Goal: Task Accomplishment & Management: Use online tool/utility

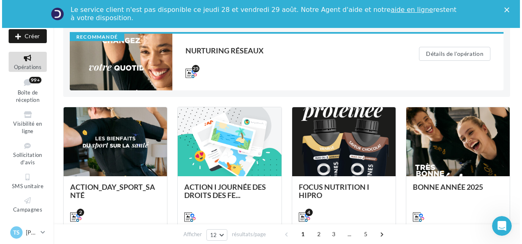
scroll to position [91, 0]
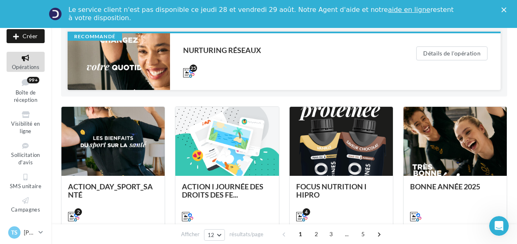
click at [100, 63] on div at bounding box center [119, 61] width 103 height 57
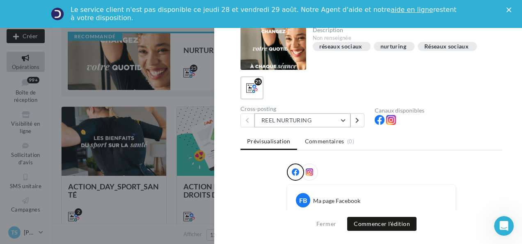
click at [312, 122] on button "REEL NURTURING" at bounding box center [302, 120] width 96 height 14
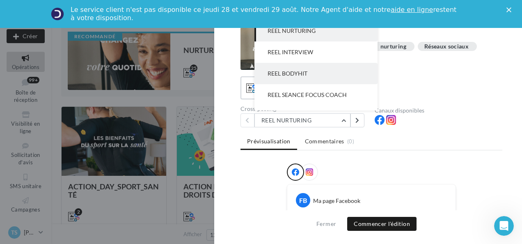
click at [295, 71] on span "REEL BODYHIT" at bounding box center [287, 73] width 40 height 7
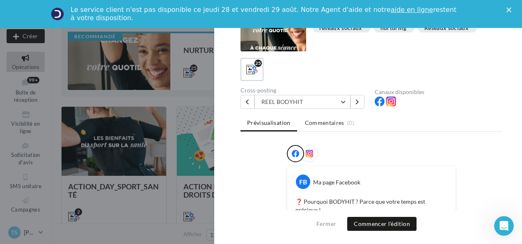
scroll to position [0, 0]
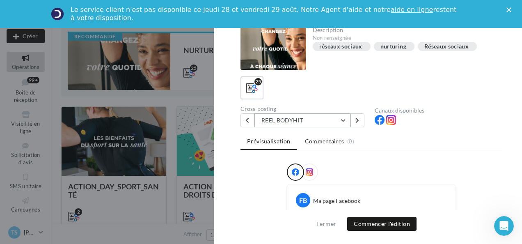
click at [291, 116] on button "REEL BODYHIT" at bounding box center [302, 120] width 96 height 14
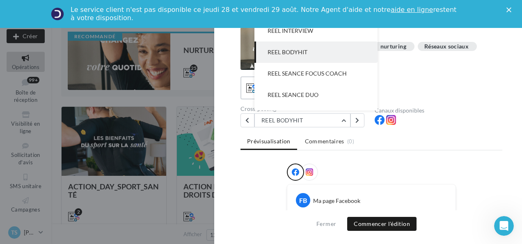
drag, startPoint x: 308, startPoint y: 75, endPoint x: 239, endPoint y: 168, distance: 115.2
drag, startPoint x: 239, startPoint y: 168, endPoint x: 231, endPoint y: 182, distance: 16.3
click at [231, 182] on div "Description Non renseignée réseaux sociaux nurturing Réseaux sociaux 25 Cross-p…" at bounding box center [371, 122] width 314 height 190
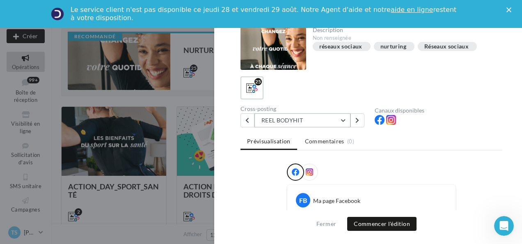
drag, startPoint x: 319, startPoint y: 122, endPoint x: 302, endPoint y: 117, distance: 18.0
click at [302, 117] on button "REEL BODYHIT" at bounding box center [302, 120] width 96 height 14
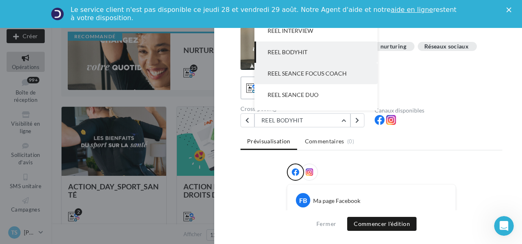
click at [309, 76] on span "REEL SEANCE FOCUS COACH" at bounding box center [306, 73] width 79 height 7
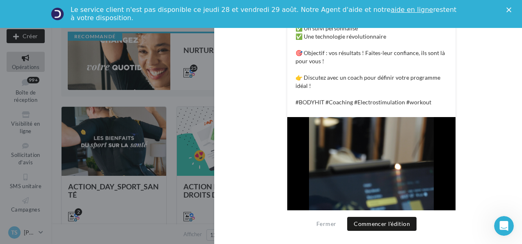
scroll to position [232, 0]
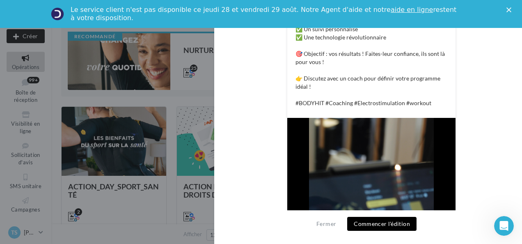
click at [390, 226] on button "Commencer l'édition" at bounding box center [381, 223] width 69 height 14
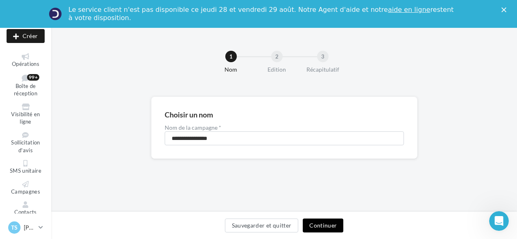
click at [320, 222] on button "Continuer" at bounding box center [323, 226] width 41 height 14
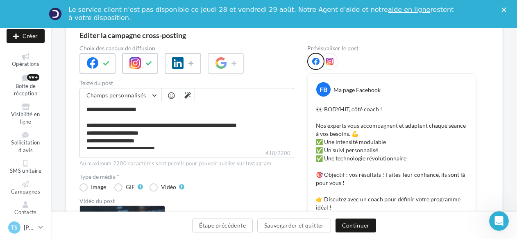
scroll to position [71, 0]
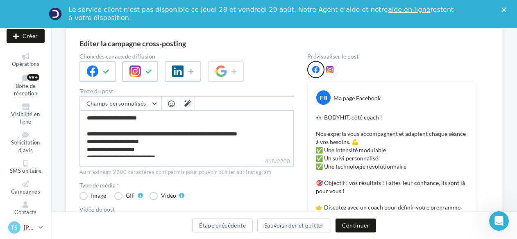
click at [121, 118] on textarea "**********" at bounding box center [187, 133] width 215 height 47
click at [120, 118] on textarea "**********" at bounding box center [187, 133] width 215 height 47
type textarea "**********"
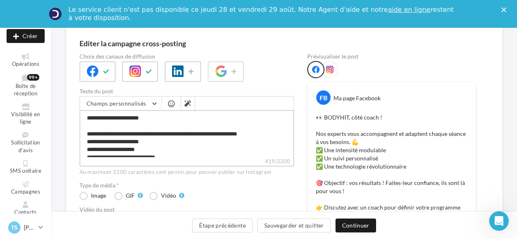
type textarea "**********"
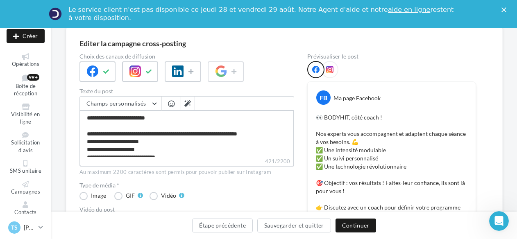
type textarea "**********"
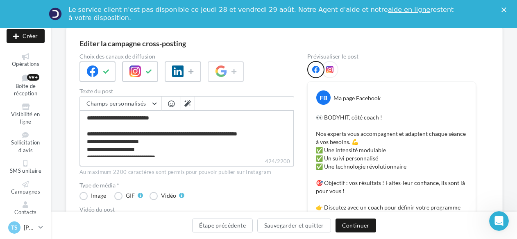
type textarea "**********"
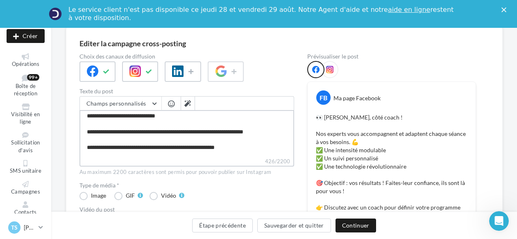
scroll to position [55, 0]
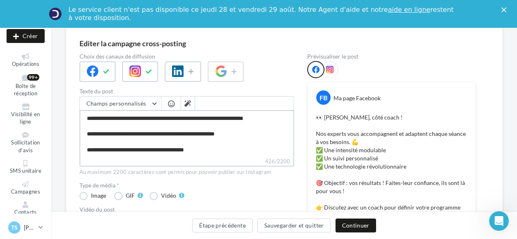
click at [114, 148] on textarea "**********" at bounding box center [187, 133] width 215 height 47
type textarea "**********"
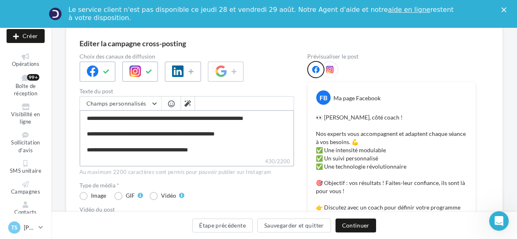
type textarea "**********"
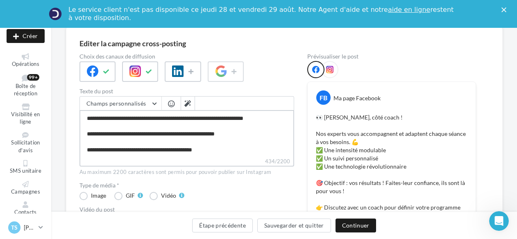
type textarea "**********"
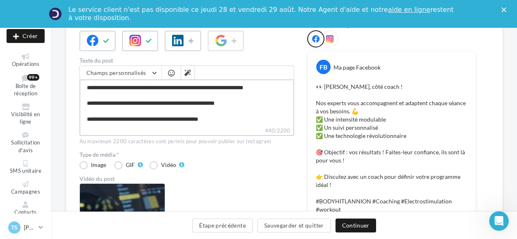
scroll to position [47, 0]
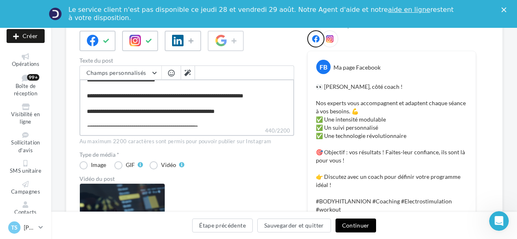
type textarea "**********"
click at [361, 225] on button "Continuer" at bounding box center [356, 226] width 41 height 14
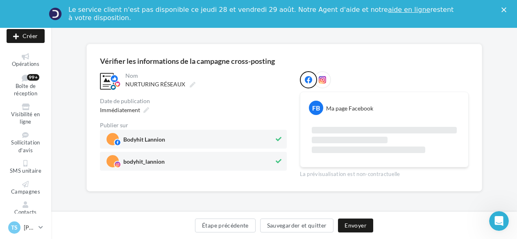
scroll to position [101, 0]
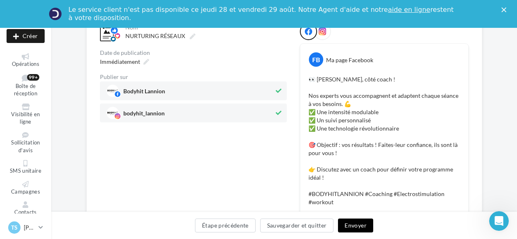
click at [367, 229] on button "Envoyer" at bounding box center [355, 226] width 35 height 14
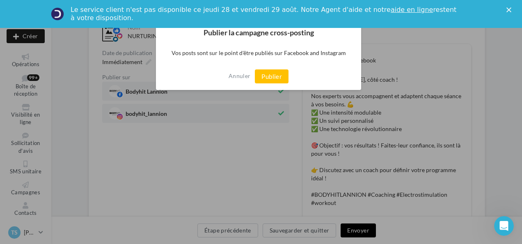
click at [367, 229] on div at bounding box center [261, 122] width 522 height 244
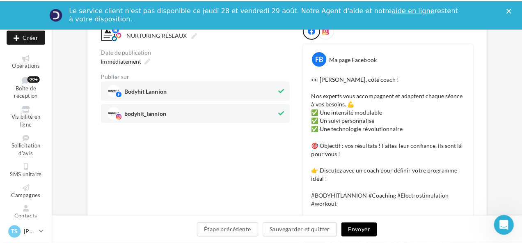
scroll to position [104, 0]
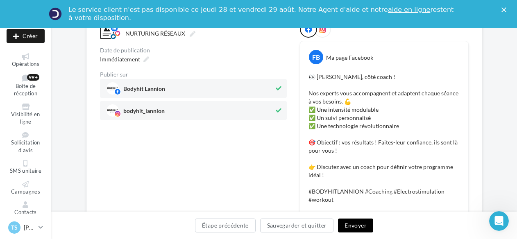
click at [350, 224] on button "Envoyer" at bounding box center [355, 226] width 35 height 14
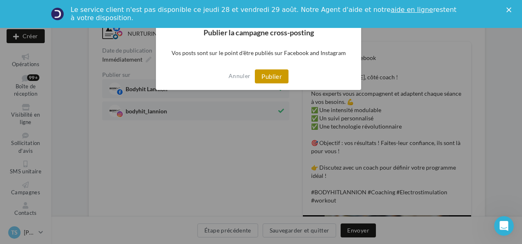
click at [272, 80] on button "Publier" at bounding box center [272, 76] width 34 height 14
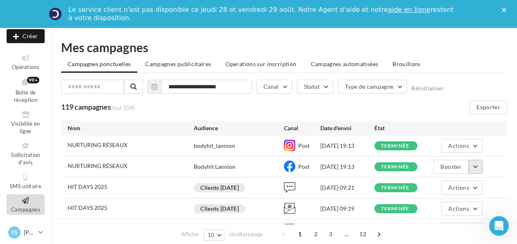
click at [476, 169] on button "button" at bounding box center [476, 166] width 14 height 14
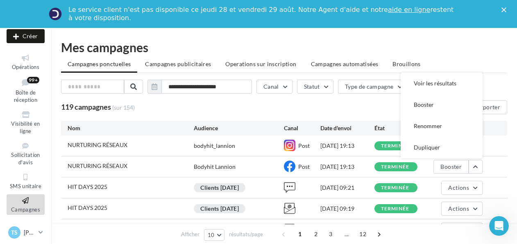
click at [503, 148] on div "NURTURING RÉSEAUX bodyhit_lannion Post 28/08/2025 19:13 terminée Actions" at bounding box center [284, 145] width 447 height 21
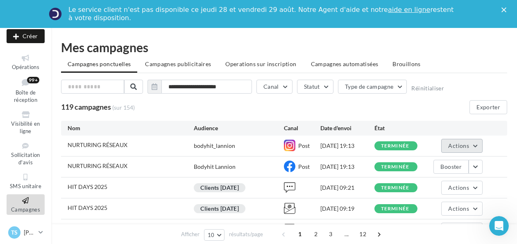
click at [473, 144] on button "Actions" at bounding box center [462, 146] width 41 height 14
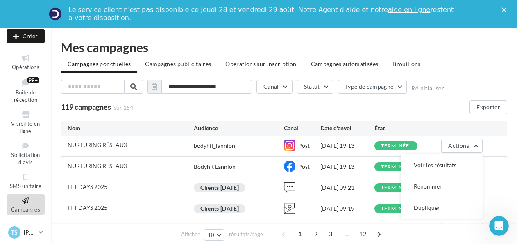
click at [467, 72] on ul "Campagnes ponctuelles Campagnes publicitaires Operations sur inscription Campag…" at bounding box center [284, 65] width 447 height 16
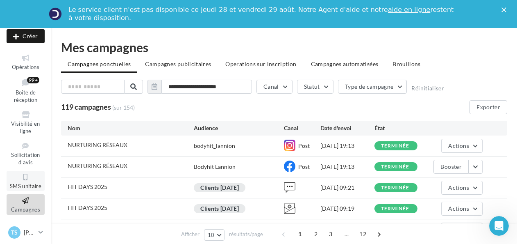
click at [18, 187] on span "SMS unitaire" at bounding box center [26, 185] width 32 height 7
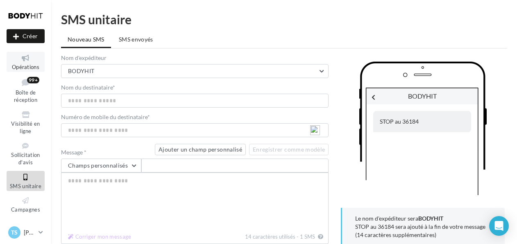
click at [25, 66] on span "Opérations" at bounding box center [25, 67] width 27 height 7
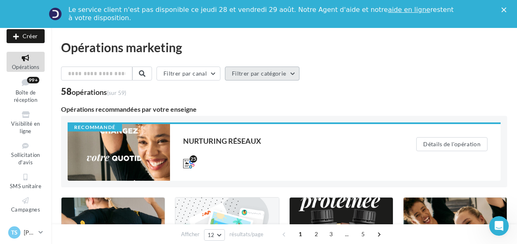
click at [271, 73] on button "Filtrer par catégorie" at bounding box center [262, 73] width 75 height 14
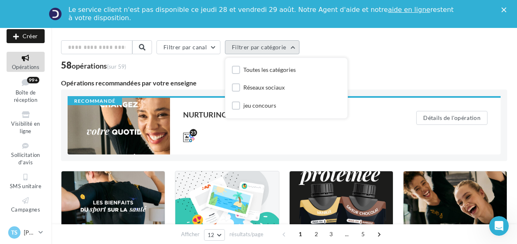
scroll to position [23, 0]
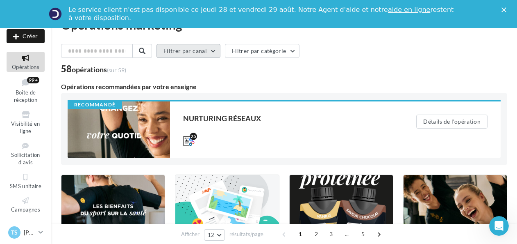
click at [216, 52] on button "Filtrer par canal" at bounding box center [189, 51] width 64 height 14
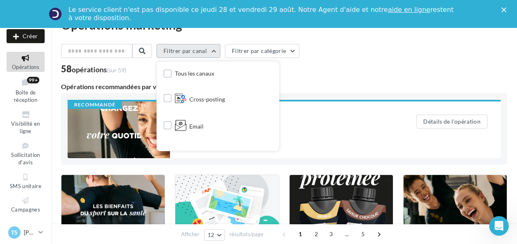
scroll to position [33, 0]
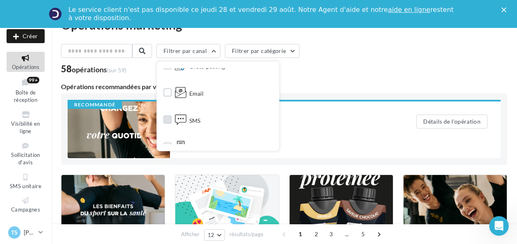
click at [172, 118] on label at bounding box center [168, 119] width 8 height 8
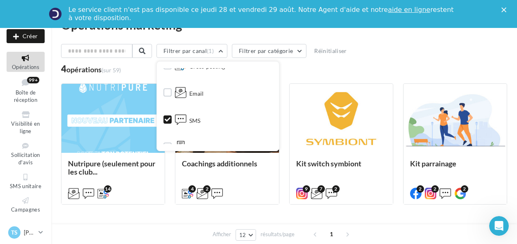
click at [405, 50] on div "Filtrer par canal (1) Tous les canaux Cross-posting Email SMS Document Facebook…" at bounding box center [284, 52] width 447 height 17
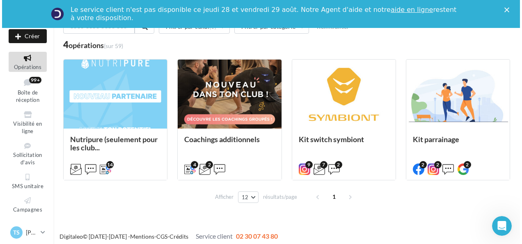
scroll to position [51, 0]
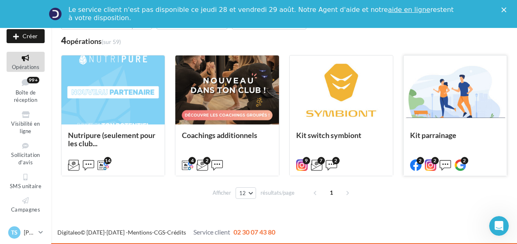
click at [442, 105] on div at bounding box center [455, 90] width 103 height 70
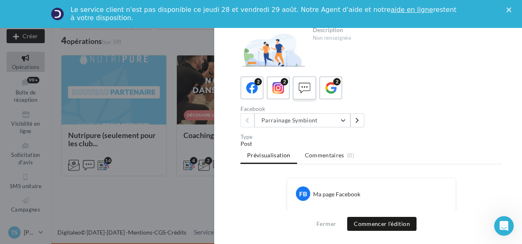
click at [308, 89] on icon at bounding box center [304, 88] width 12 height 12
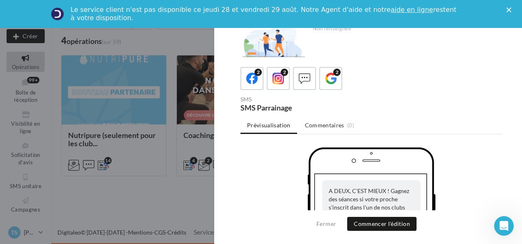
scroll to position [6, 0]
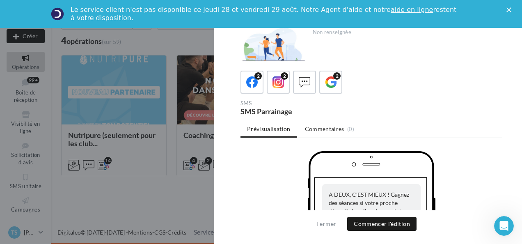
click at [507, 11] on polygon "Fermer" at bounding box center [508, 9] width 5 height 5
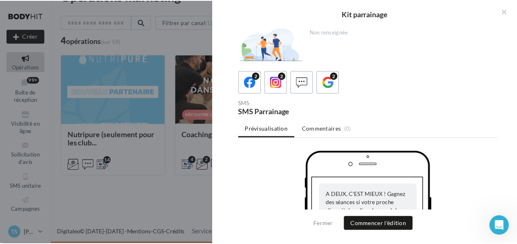
scroll to position [23, 0]
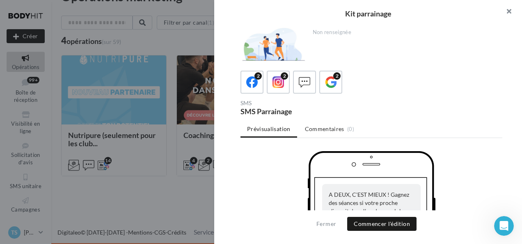
click at [505, 10] on button "button" at bounding box center [505, 12] width 33 height 25
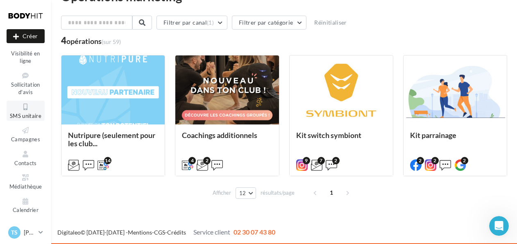
scroll to position [77, 0]
click at [20, 165] on span "Contacts" at bounding box center [25, 162] width 23 height 7
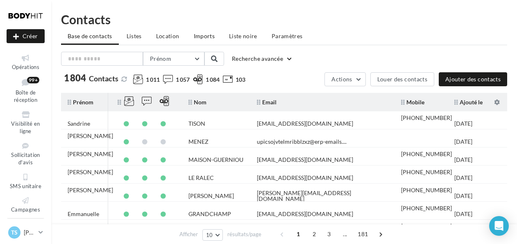
click at [198, 34] on span "Imports" at bounding box center [204, 35] width 21 height 7
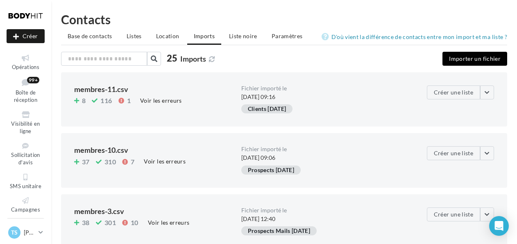
click at [474, 59] on button "Importer un fichier" at bounding box center [475, 59] width 65 height 14
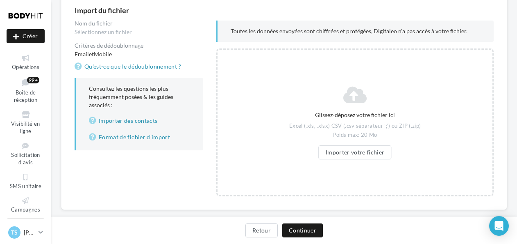
scroll to position [85, 0]
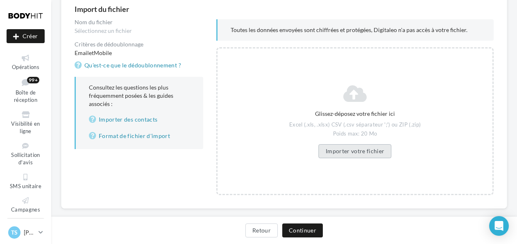
click at [350, 148] on button "Importer votre fichier" at bounding box center [355, 151] width 73 height 14
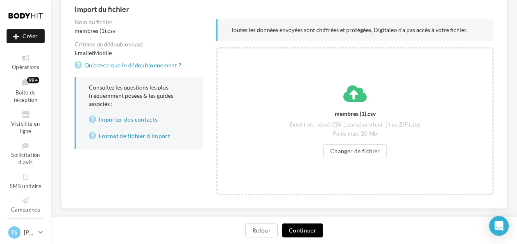
click at [293, 227] on button "Continuer" at bounding box center [303, 230] width 41 height 14
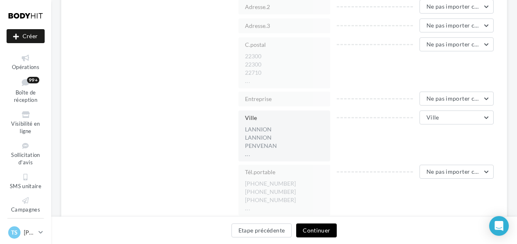
scroll to position [699, 0]
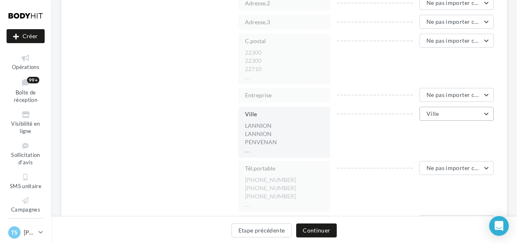
click at [441, 115] on button "Ville" at bounding box center [457, 114] width 74 height 14
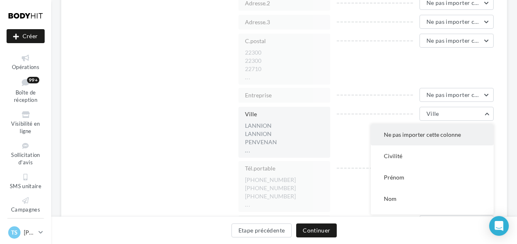
click at [423, 137] on span "Ne pas importer cette colonne" at bounding box center [422, 134] width 77 height 7
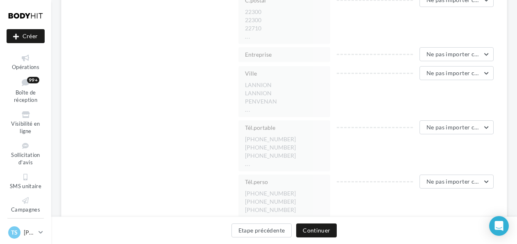
scroll to position [741, 0]
click at [458, 126] on span "Ne pas importer cette colonne" at bounding box center [467, 126] width 81 height 7
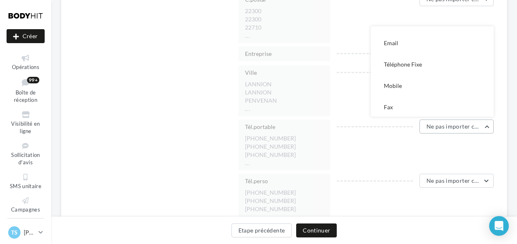
scroll to position [80, 0]
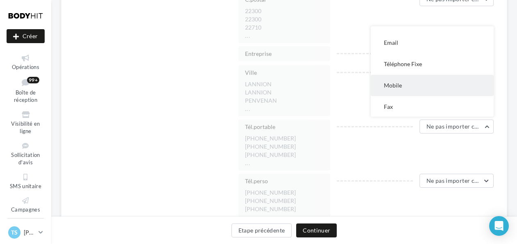
click at [419, 80] on button "Mobile" at bounding box center [432, 85] width 123 height 21
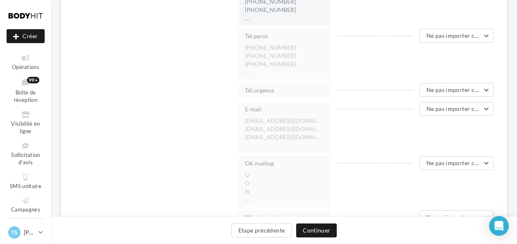
scroll to position [886, 0]
click at [453, 106] on span "Ne pas importer cette colonne" at bounding box center [467, 108] width 81 height 7
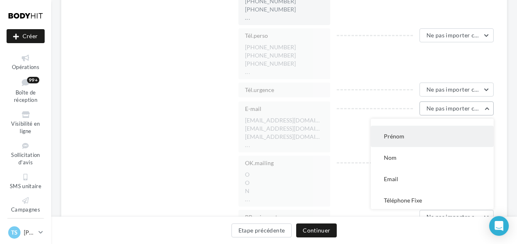
scroll to position [36, 0]
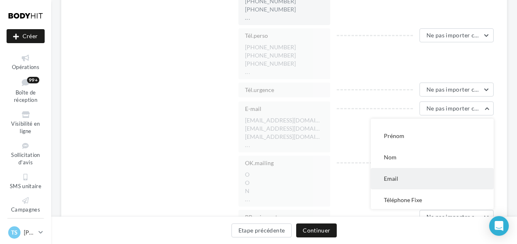
click at [419, 177] on button "Email" at bounding box center [432, 178] width 123 height 21
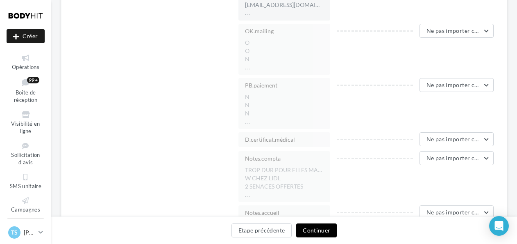
click at [324, 230] on button "Continuer" at bounding box center [316, 230] width 41 height 14
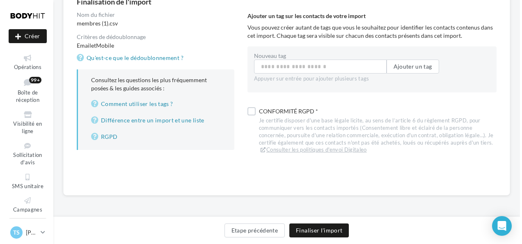
scroll to position [92, 0]
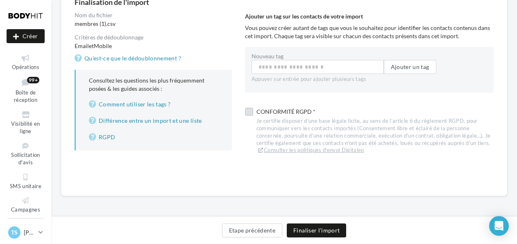
click at [248, 109] on label at bounding box center [249, 111] width 8 height 8
click at [275, 67] on input "Nouveau tag" at bounding box center [318, 67] width 132 height 14
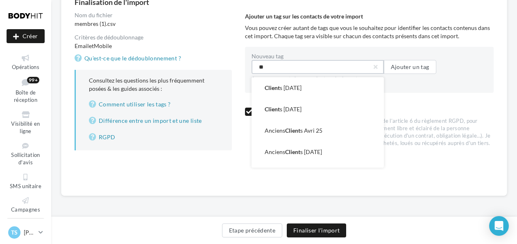
type input "*"
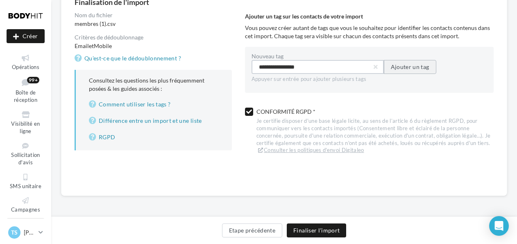
type input "**********"
click at [407, 66] on button "Ajouter un tag" at bounding box center [410, 67] width 52 height 14
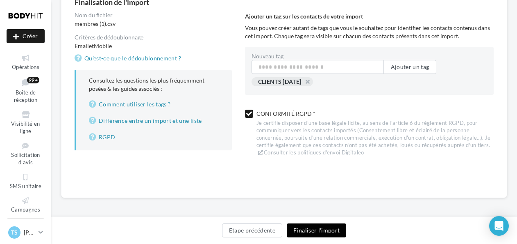
click at [317, 230] on button "Finaliser l'import" at bounding box center [316, 230] width 59 height 14
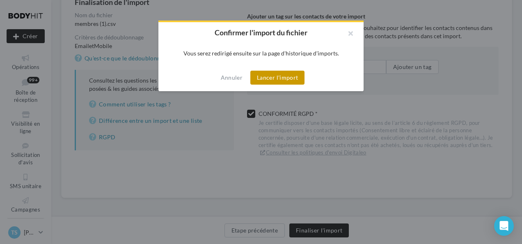
click at [285, 78] on button "Lancer l'import" at bounding box center [277, 78] width 54 height 14
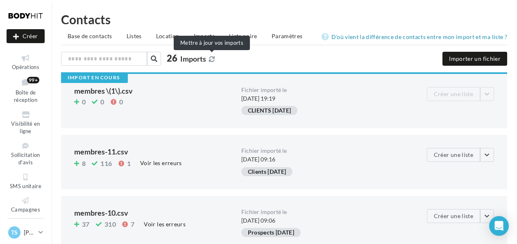
click at [210, 56] on icon at bounding box center [212, 59] width 6 height 6
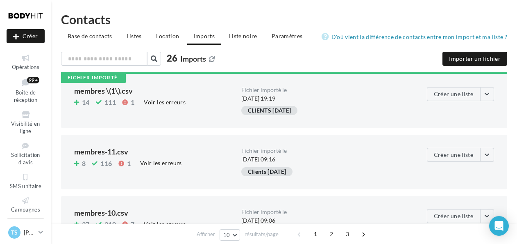
click at [210, 56] on icon at bounding box center [212, 59] width 6 height 6
click at [34, 62] on icon at bounding box center [25, 57] width 33 height 9
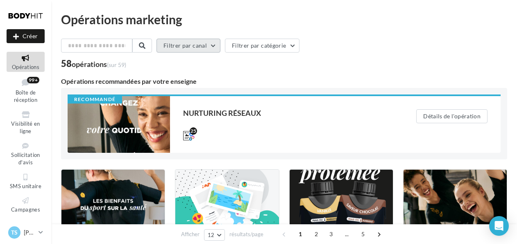
click at [214, 47] on button "Filtrer par canal" at bounding box center [189, 46] width 64 height 14
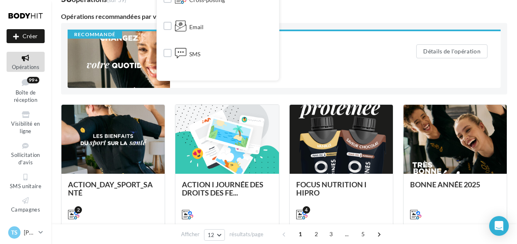
scroll to position [30, 0]
click at [172, 50] on label at bounding box center [168, 52] width 8 height 8
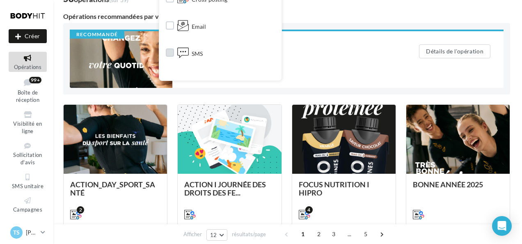
scroll to position [23, 0]
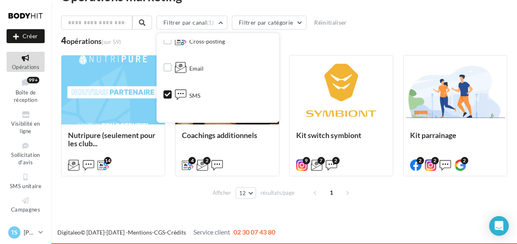
click at [402, 34] on div "Filtrer par canal (1) Tous les canaux Cross-posting Email SMS Document Facebook…" at bounding box center [284, 31] width 447 height 30
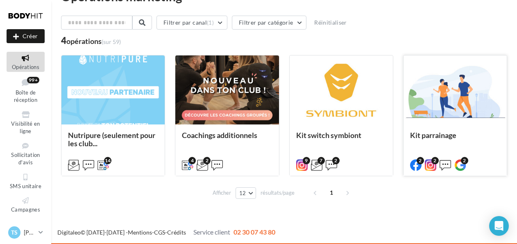
click at [444, 116] on div at bounding box center [455, 90] width 103 height 70
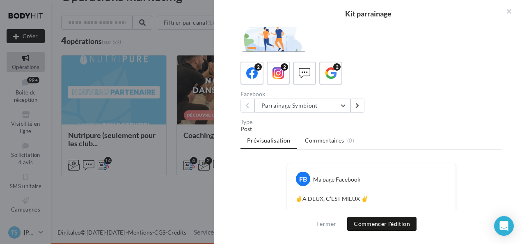
scroll to position [12, 0]
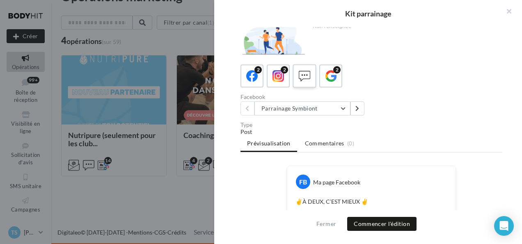
click at [300, 76] on icon at bounding box center [304, 76] width 12 height 12
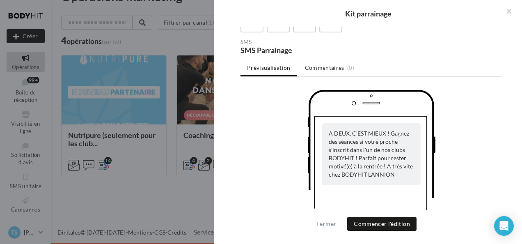
scroll to position [78, 0]
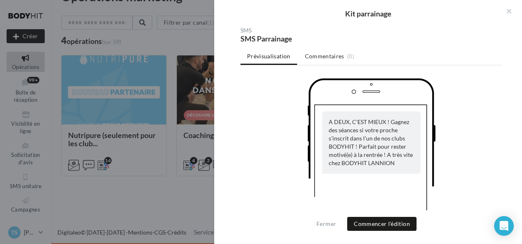
click at [465, 110] on div "A DEUX, C'EST MIEUX ! Gagnez des séances si votre proche s'inscrit dans l'un de…" at bounding box center [371, 105] width 262 height 55
click at [391, 219] on button "Commencer l'édition" at bounding box center [381, 223] width 69 height 14
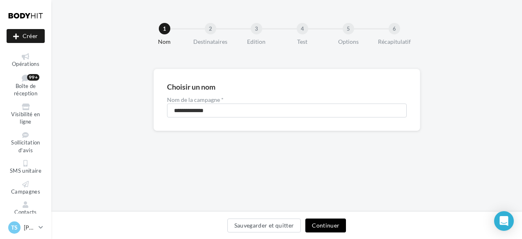
click at [326, 222] on button "Continuer" at bounding box center [325, 226] width 41 height 14
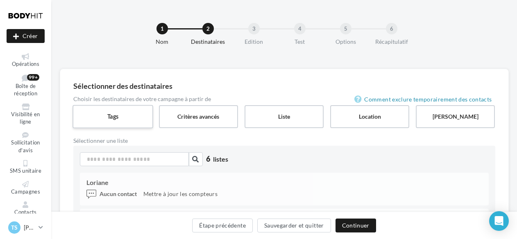
click at [135, 118] on label "Tags" at bounding box center [113, 116] width 81 height 23
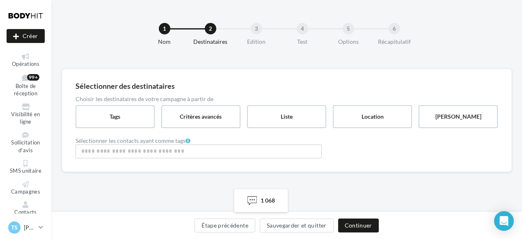
click at [124, 151] on input "Rechercher ou sélectionner un tag" at bounding box center [198, 151] width 242 height 9
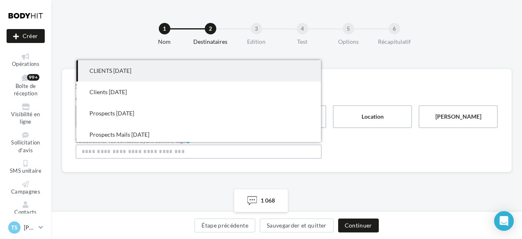
click at [131, 72] on span "CLIENTS AOUT 2025" at bounding box center [110, 70] width 42 height 7
click at [287, 171] on div "Sélectionner des destinataires Choisir les destinataires de votre campagne à pa…" at bounding box center [286, 121] width 449 height 105
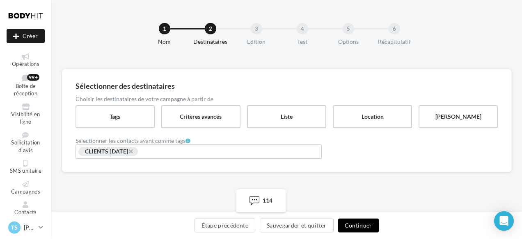
click at [362, 225] on button "Continuer" at bounding box center [358, 226] width 41 height 14
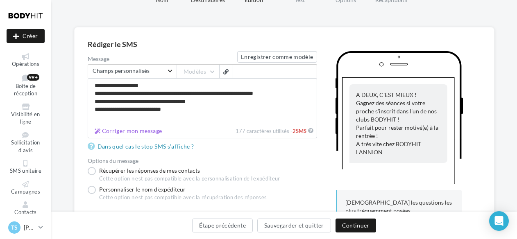
scroll to position [42, 0]
click at [93, 189] on label "Personnaliser le nom d'expéditeur Cette option n'est pas compatible avec la réc…" at bounding box center [178, 195] width 180 height 19
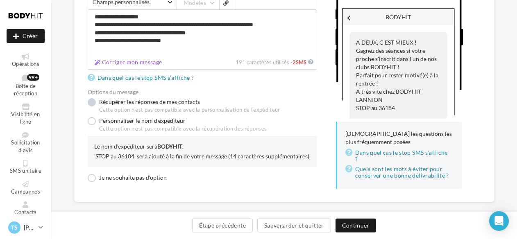
scroll to position [112, 0]
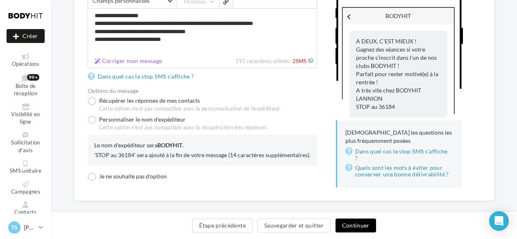
click at [353, 227] on button "Continuer" at bounding box center [356, 226] width 41 height 14
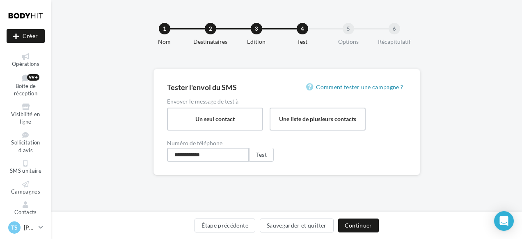
click at [223, 155] on input "**********" at bounding box center [208, 155] width 82 height 14
type input "**********"
click at [264, 155] on button "Test" at bounding box center [261, 155] width 25 height 14
click at [362, 225] on button "Continuer" at bounding box center [358, 226] width 41 height 14
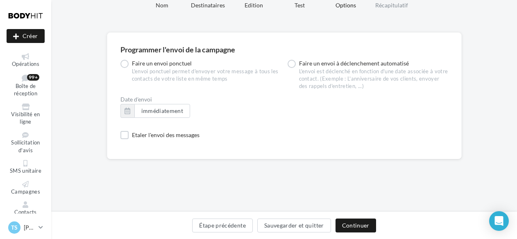
scroll to position [40, 0]
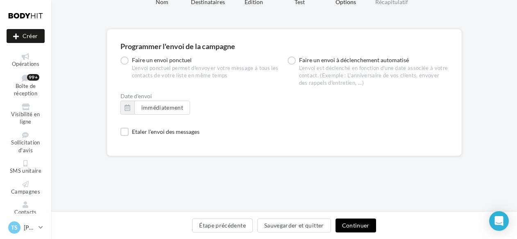
click at [357, 223] on button "Continuer" at bounding box center [356, 226] width 41 height 14
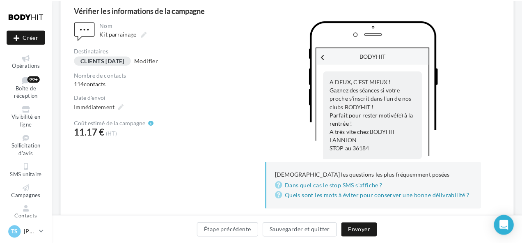
scroll to position [80, 0]
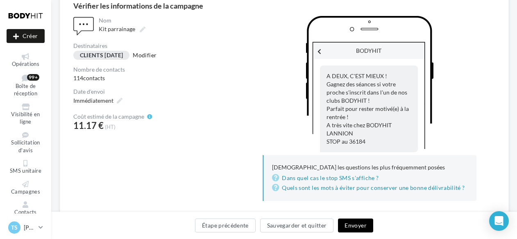
click at [356, 227] on button "Envoyer" at bounding box center [355, 226] width 35 height 14
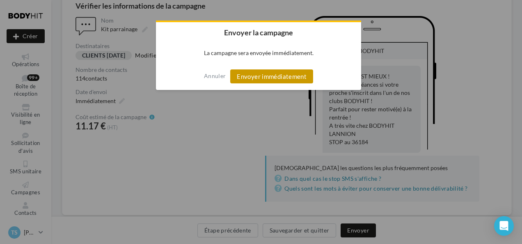
click at [283, 80] on button "Envoyer immédiatement" at bounding box center [271, 76] width 83 height 14
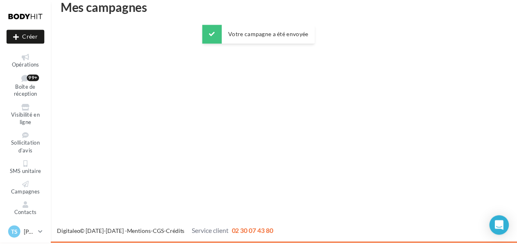
scroll to position [13, 0]
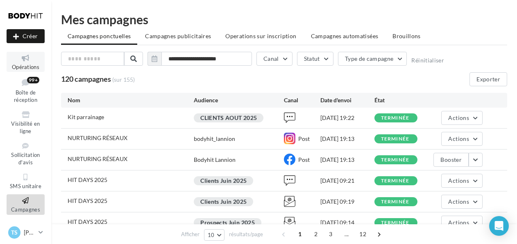
click at [32, 59] on icon at bounding box center [25, 57] width 33 height 9
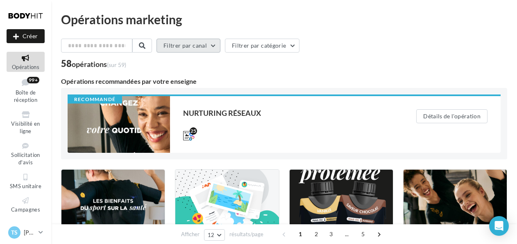
click at [216, 42] on button "Filtrer par canal" at bounding box center [189, 46] width 64 height 14
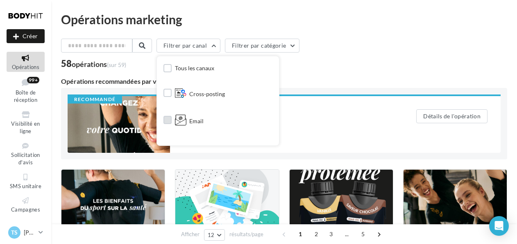
click at [172, 118] on label at bounding box center [168, 120] width 8 height 8
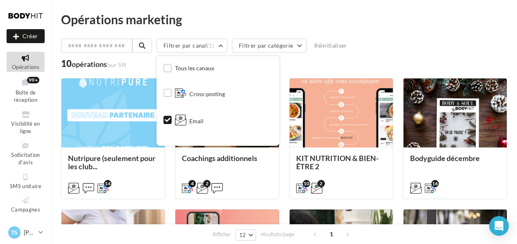
click at [394, 48] on div "Filtrer par canal (1) Tous les canaux Cross-posting Email SMS Document Facebook…" at bounding box center [284, 47] width 447 height 17
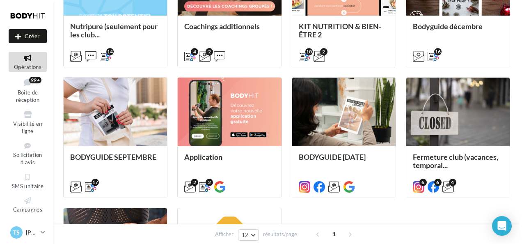
scroll to position [132, 0]
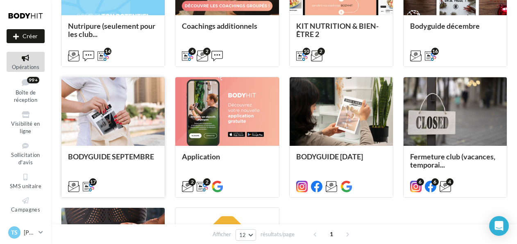
click at [117, 130] on div at bounding box center [113, 112] width 103 height 70
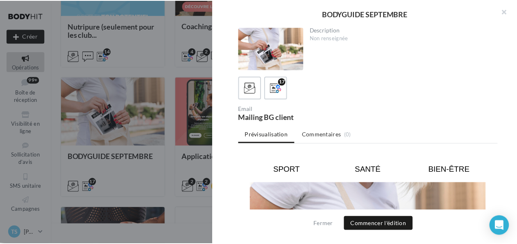
scroll to position [57, 0]
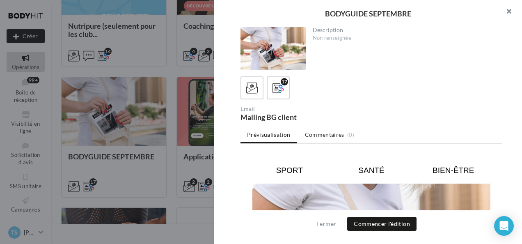
click at [510, 11] on button "button" at bounding box center [505, 12] width 33 height 25
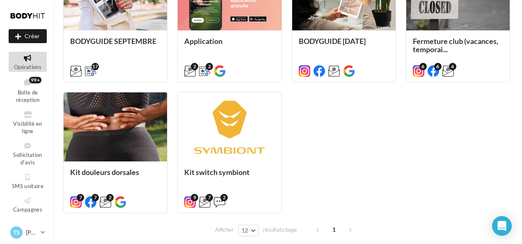
scroll to position [249, 0]
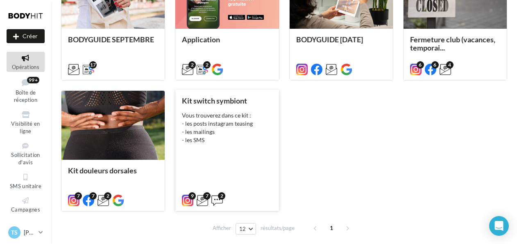
click at [241, 125] on div "Vous trouverez dans ce kit : - les posts instagram teasing - les mailings - les…" at bounding box center [227, 127] width 90 height 33
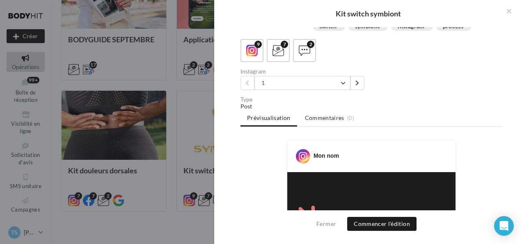
scroll to position [23, 0]
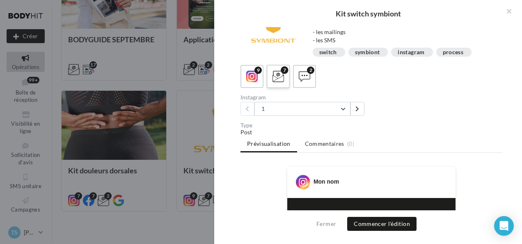
click at [278, 82] on span at bounding box center [278, 77] width 12 height 13
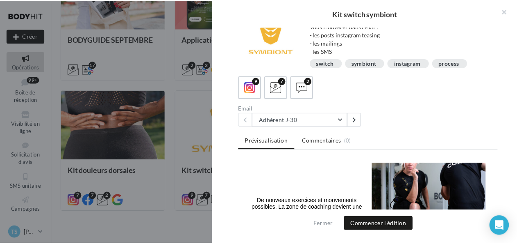
scroll to position [590, 0]
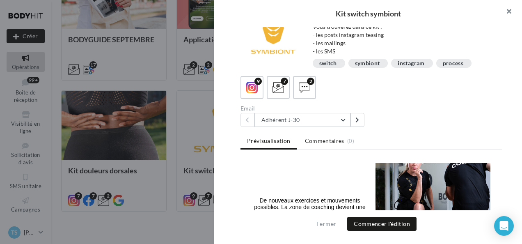
click at [510, 11] on button "button" at bounding box center [505, 12] width 33 height 25
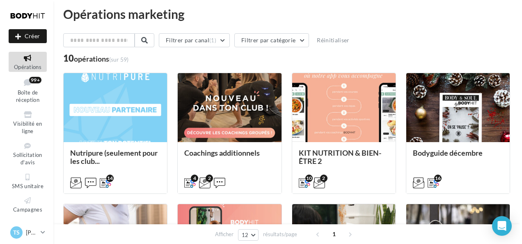
scroll to position [0, 0]
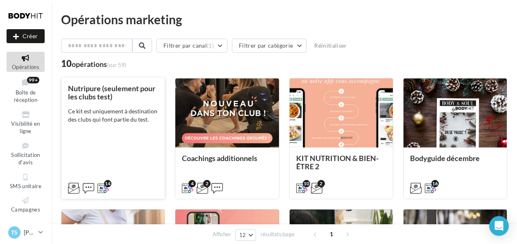
click at [133, 105] on div "Nutripure (seulement pour les clubs test) Ce kit est uniquement à destination d…" at bounding box center [113, 137] width 90 height 107
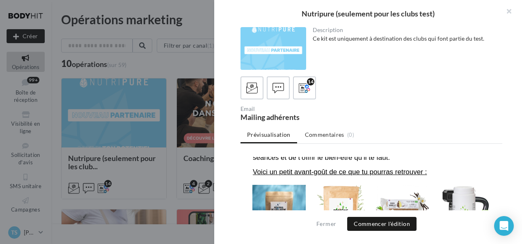
scroll to position [267, 0]
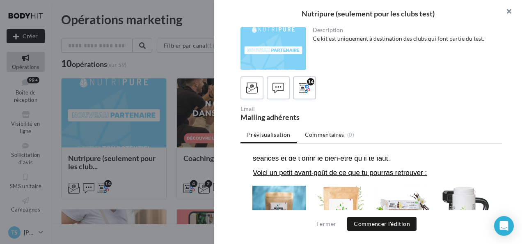
click at [508, 11] on button "button" at bounding box center [505, 12] width 33 height 25
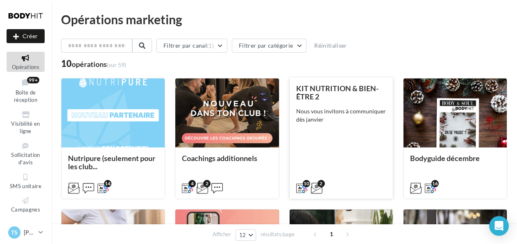
click at [357, 112] on div "Nous vous invitons à communiquer dès janvier" at bounding box center [341, 115] width 90 height 16
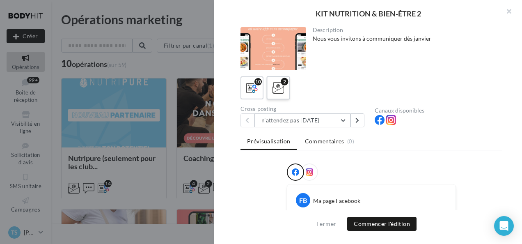
click at [280, 86] on icon at bounding box center [278, 88] width 12 height 12
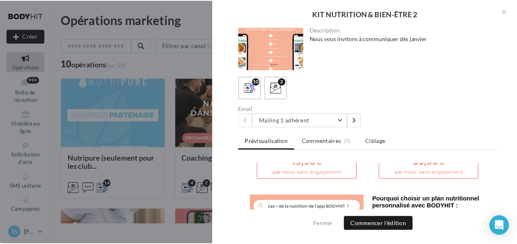
scroll to position [392, 0]
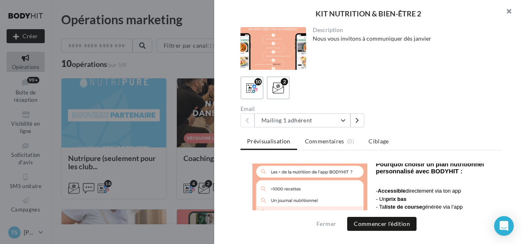
click at [508, 11] on button "button" at bounding box center [505, 12] width 33 height 25
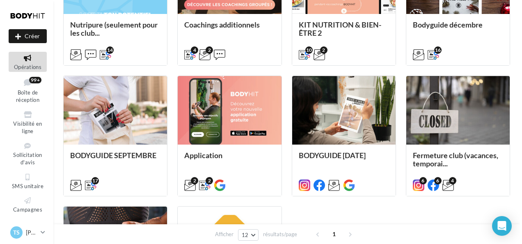
scroll to position [133, 0]
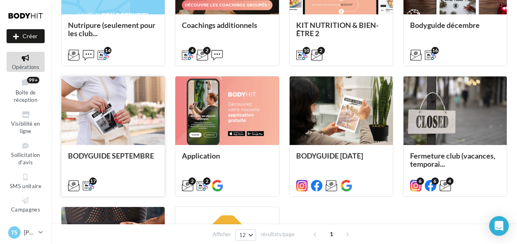
click at [131, 109] on div at bounding box center [113, 111] width 103 height 70
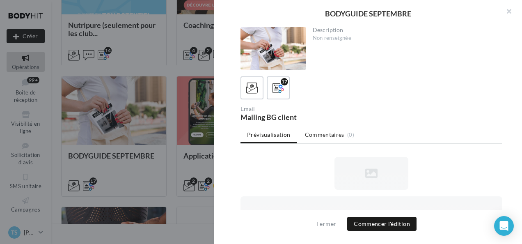
scroll to position [0, 0]
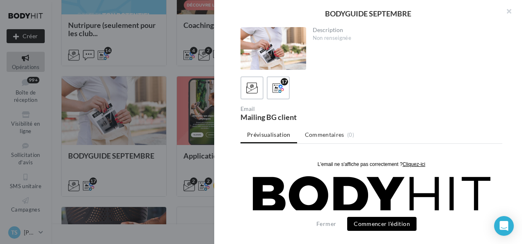
click at [380, 219] on button "Commencer l'édition" at bounding box center [381, 223] width 69 height 14
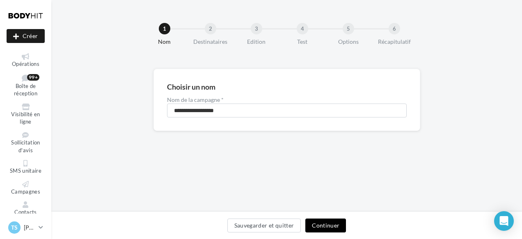
click at [328, 227] on button "Continuer" at bounding box center [325, 226] width 41 height 14
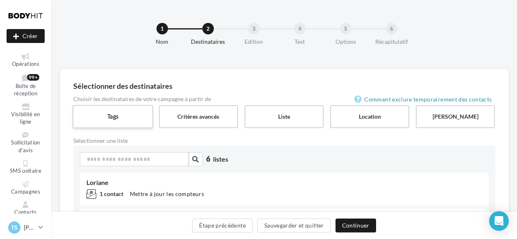
click at [125, 119] on label "Tags" at bounding box center [113, 116] width 81 height 23
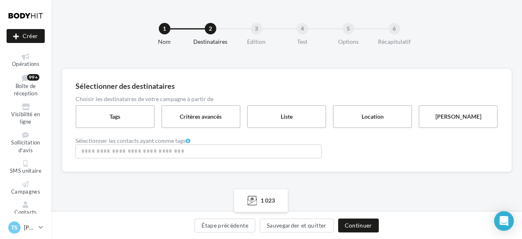
click at [128, 158] on div "Aucun tag ne correspond à votre recherche." at bounding box center [198, 152] width 246 height 14
click at [130, 148] on input "Rechercher ou sélectionner un tag" at bounding box center [198, 151] width 242 height 9
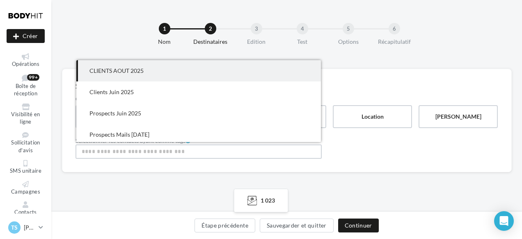
click at [126, 69] on span "CLIENTS AOUT 2025" at bounding box center [116, 70] width 54 height 7
click at [349, 155] on div "Sélectionner les contacts ayant comme tags × CLIENTS AOUT 2025 Clients Juin 202…" at bounding box center [286, 149] width 422 height 22
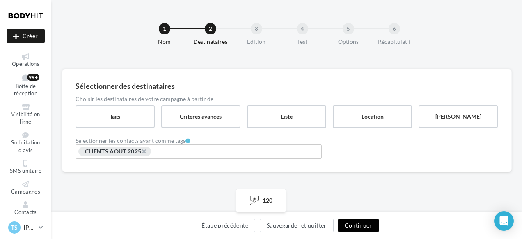
click at [360, 230] on button "Continuer" at bounding box center [358, 226] width 41 height 14
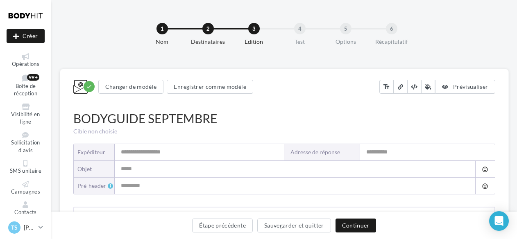
type input "**********"
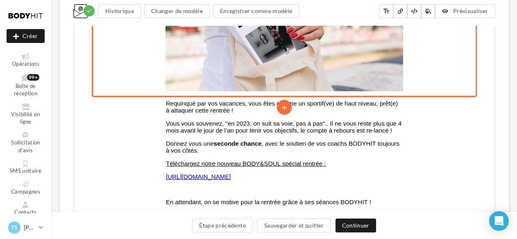
scroll to position [362, 0]
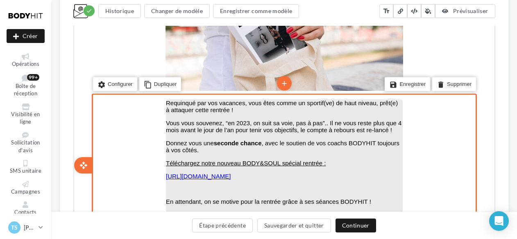
click at [249, 120] on span "Vous vous souvenez, “en 2023, on suit sa voie, pas à pas”.. Il ne vous reste pl…" at bounding box center [283, 126] width 236 height 14
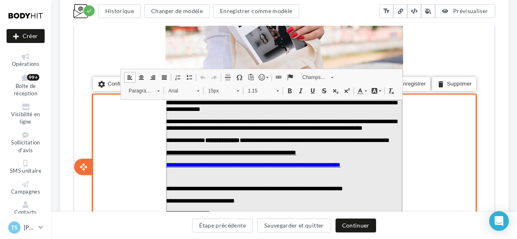
click at [248, 123] on span "**********" at bounding box center [280, 124] width 231 height 13
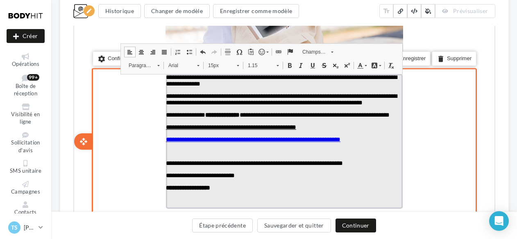
scroll to position [387, 0]
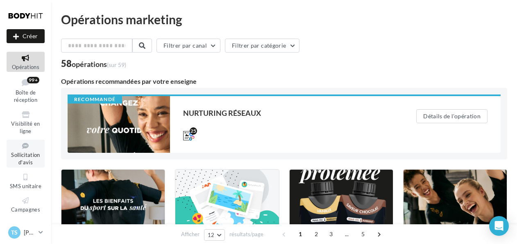
click at [29, 154] on span "Sollicitation d'avis" at bounding box center [25, 158] width 29 height 14
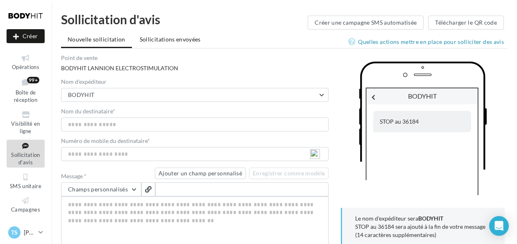
click at [175, 41] on span "Sollicitations envoyées" at bounding box center [170, 39] width 61 height 7
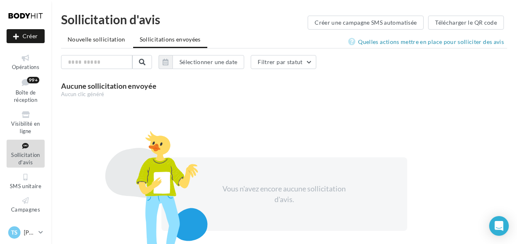
click at [102, 34] on li "Nouvelle sollicitation" at bounding box center [96, 39] width 71 height 15
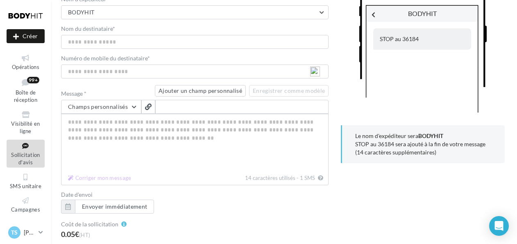
scroll to position [84, 0]
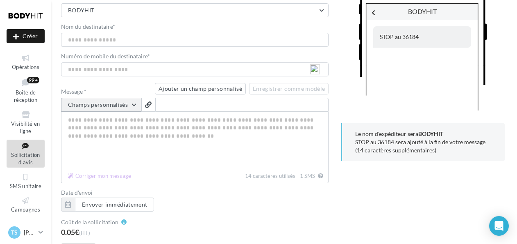
click at [124, 104] on button "Champs personnalisés" at bounding box center [101, 105] width 80 height 14
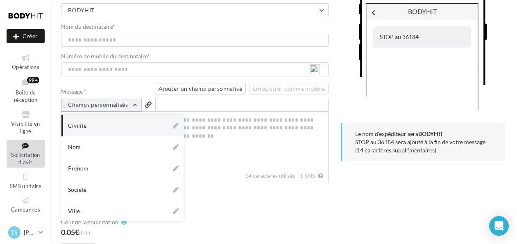
click at [134, 105] on button "Champs personnalisés" at bounding box center [101, 105] width 80 height 14
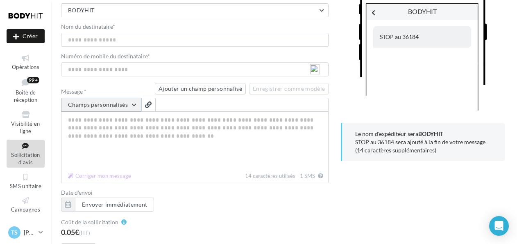
click at [126, 105] on button "Champs personnalisés" at bounding box center [101, 105] width 80 height 14
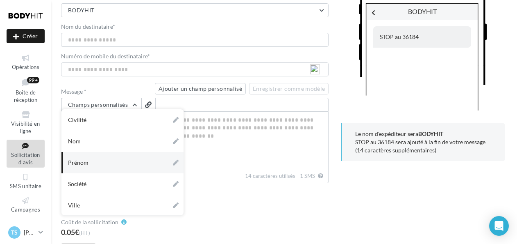
scroll to position [134, 0]
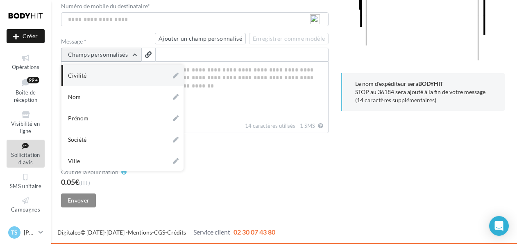
click at [131, 56] on button "Champs personnalisés" at bounding box center [101, 55] width 80 height 14
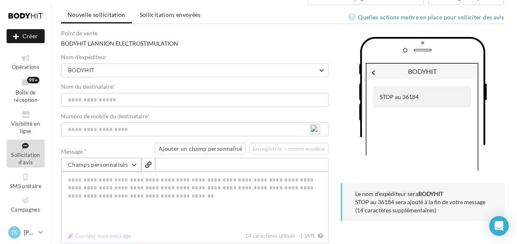
scroll to position [23, 0]
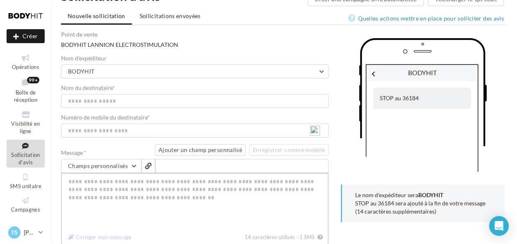
click at [126, 187] on textarea "Message *" at bounding box center [195, 201] width 268 height 57
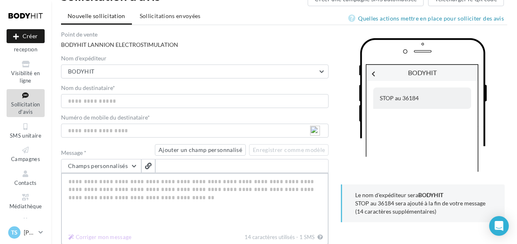
scroll to position [55, 0]
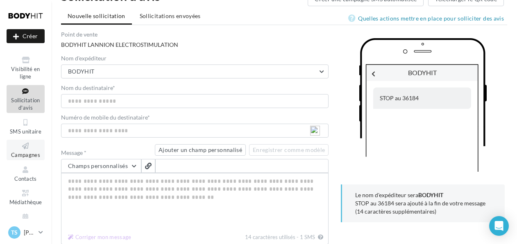
click at [27, 158] on link "Campagnes" at bounding box center [26, 149] width 38 height 20
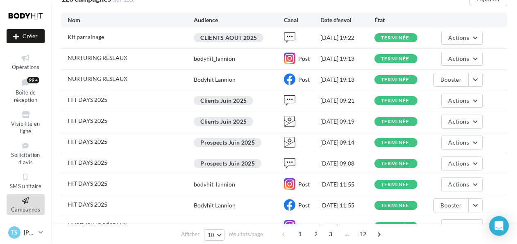
scroll to position [129, 0]
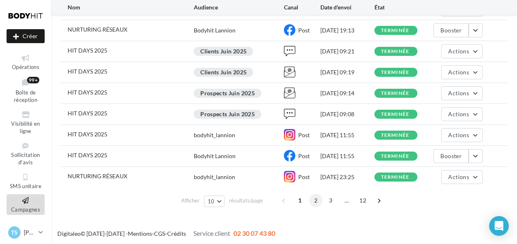
click at [317, 198] on span "2" at bounding box center [316, 200] width 13 height 13
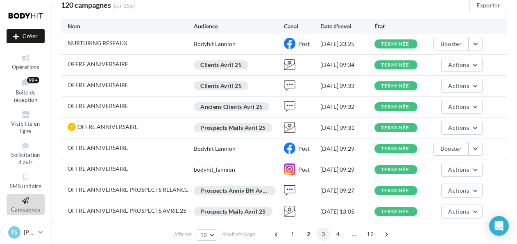
click at [326, 234] on span "3" at bounding box center [323, 233] width 13 height 13
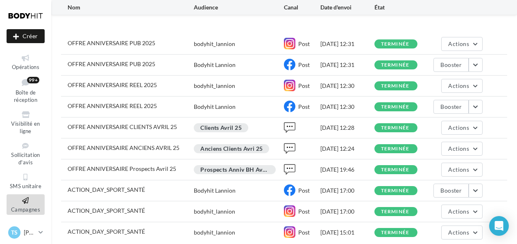
scroll to position [129, 0]
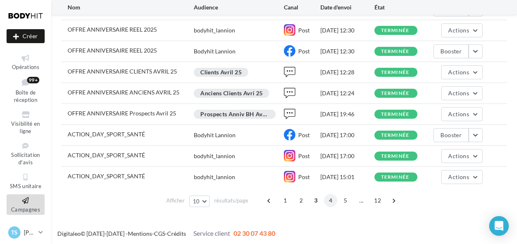
click at [330, 198] on span "4" at bounding box center [330, 200] width 13 height 13
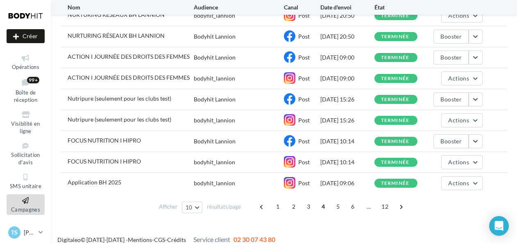
scroll to position [123, 0]
click at [337, 207] on span "5" at bounding box center [338, 206] width 13 height 13
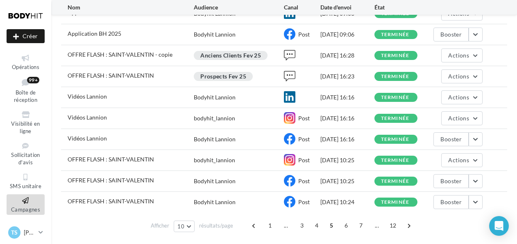
scroll to position [108, 0]
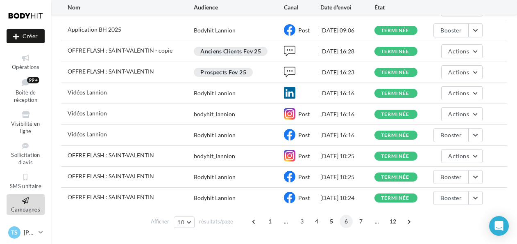
click at [346, 223] on span "6" at bounding box center [346, 220] width 13 height 13
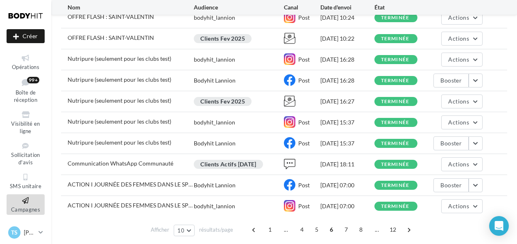
scroll to position [129, 0]
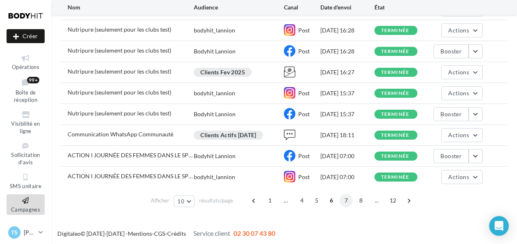
click at [344, 194] on span "7" at bounding box center [346, 200] width 13 height 13
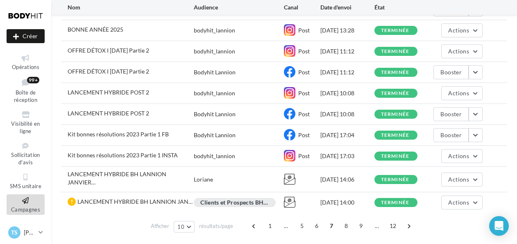
scroll to position [108, 0]
click at [347, 220] on span "8" at bounding box center [346, 225] width 13 height 13
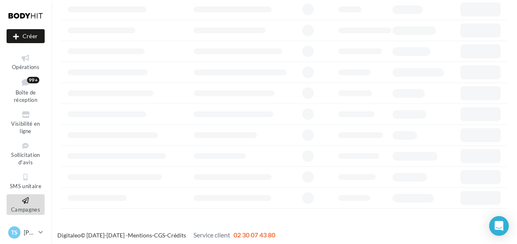
scroll to position [74, 0]
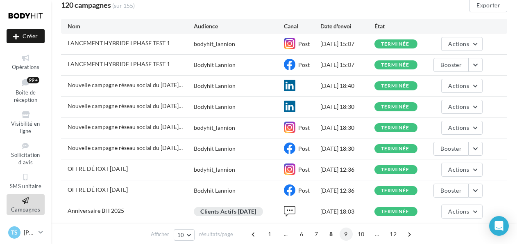
click at [346, 232] on span "9" at bounding box center [346, 233] width 13 height 13
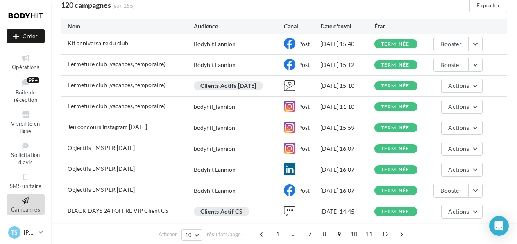
scroll to position [0, 0]
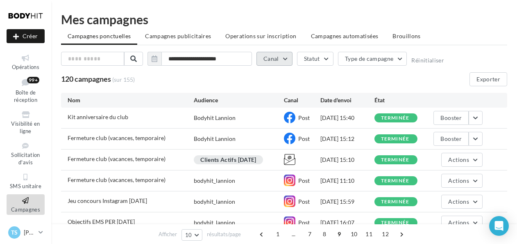
click at [283, 55] on button "Canal" at bounding box center [275, 59] width 36 height 14
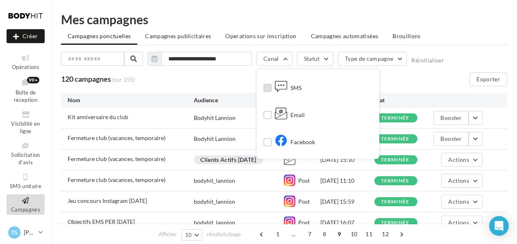
click at [268, 88] on label at bounding box center [268, 88] width 8 height 8
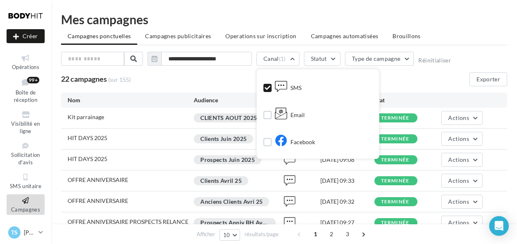
click at [446, 29] on ul "Campagnes ponctuelles Campagnes publicitaires Operations sur inscription Campag…" at bounding box center [284, 37] width 447 height 16
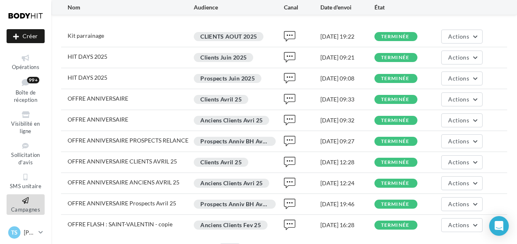
scroll to position [129, 0]
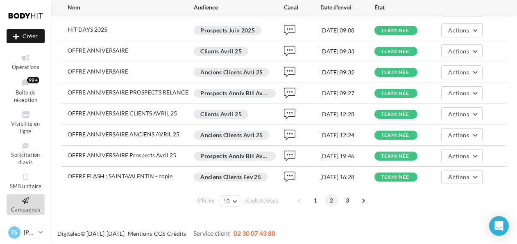
click at [328, 196] on span "2" at bounding box center [331, 200] width 13 height 13
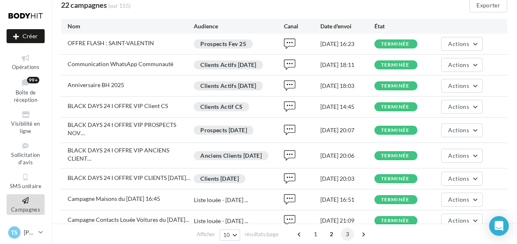
click at [348, 231] on span "3" at bounding box center [347, 233] width 13 height 13
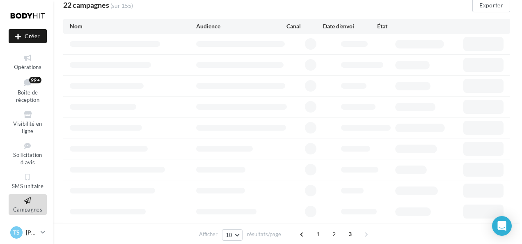
scroll to position [0, 0]
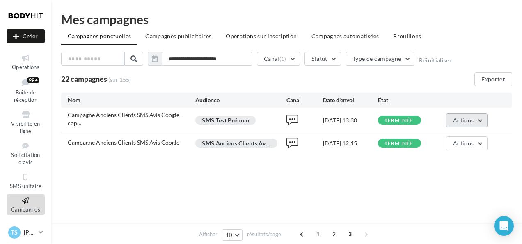
click at [467, 117] on span "Actions" at bounding box center [463, 119] width 21 height 7
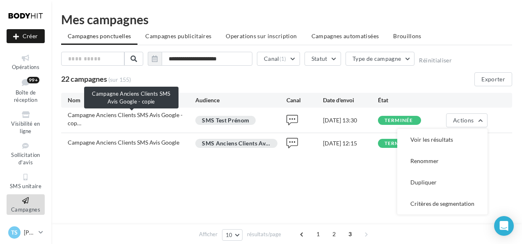
click at [147, 117] on span "Campagne Anciens Clients SMS Avis Google - cop…" at bounding box center [125, 118] width 115 height 15
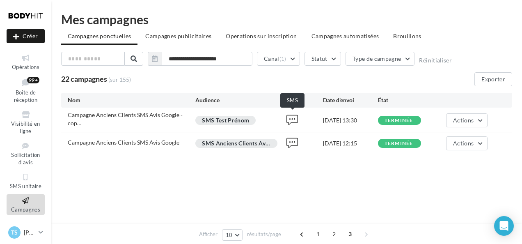
click at [289, 117] on icon at bounding box center [291, 119] width 11 height 11
click at [469, 116] on span "Actions" at bounding box center [463, 119] width 21 height 7
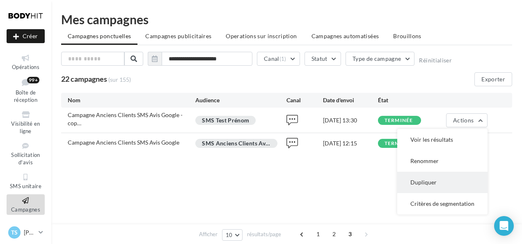
click at [424, 172] on button "Dupliquer" at bounding box center [442, 181] width 90 height 21
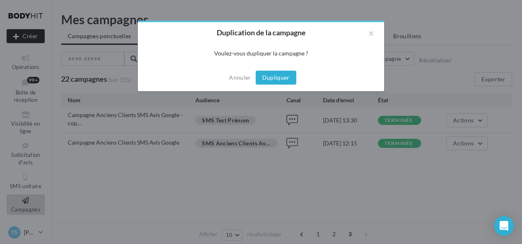
click at [281, 78] on button "Dupliquer" at bounding box center [275, 78] width 41 height 14
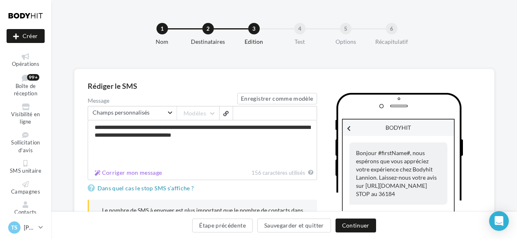
click at [206, 27] on div "2" at bounding box center [208, 28] width 11 height 11
click at [208, 27] on div "2" at bounding box center [208, 28] width 11 height 11
click at [223, 226] on button "Étape précédente" at bounding box center [222, 226] width 61 height 14
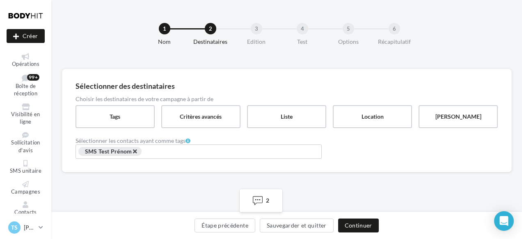
click at [135, 151] on span "×" at bounding box center [134, 152] width 5 height 8
click at [133, 116] on label "Tags" at bounding box center [115, 116] width 81 height 23
click at [137, 153] on input "Rechercher ou sélectionner un tag" at bounding box center [198, 151] width 242 height 9
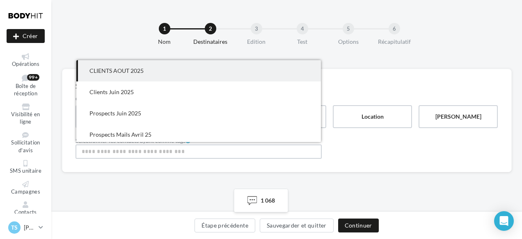
click at [142, 73] on span "CLIENTS AOUT 2025" at bounding box center [116, 70] width 54 height 7
click at [168, 183] on div "Sélectionner des destinataires Choisir les destinataires de votre campagne à pa…" at bounding box center [286, 134] width 470 height 131
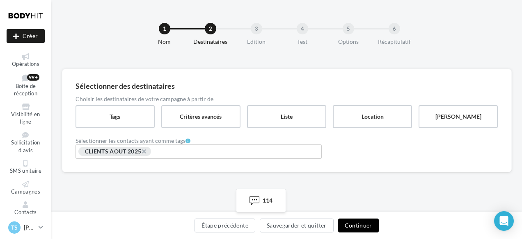
click at [362, 227] on button "Continuer" at bounding box center [358, 226] width 41 height 14
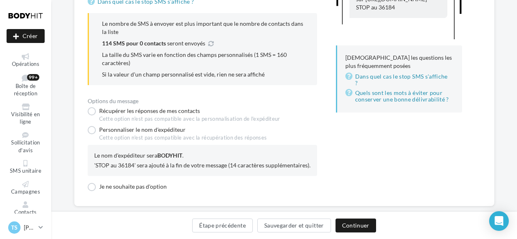
scroll to position [202, 0]
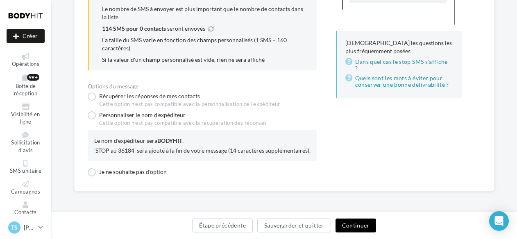
click at [367, 224] on button "Continuer" at bounding box center [356, 226] width 41 height 14
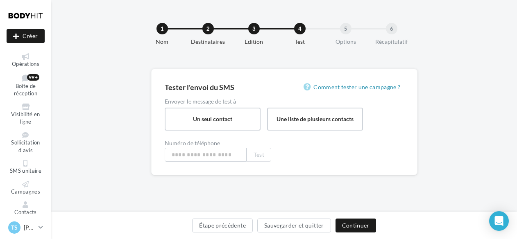
type input "**********"
click at [267, 155] on button "Test" at bounding box center [261, 155] width 25 height 14
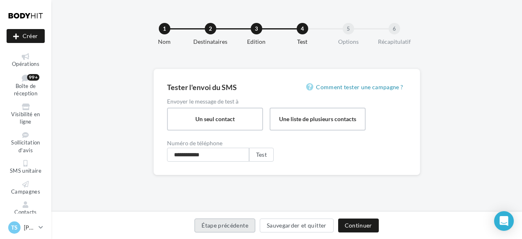
click at [242, 230] on button "Étape précédente" at bounding box center [224, 226] width 61 height 14
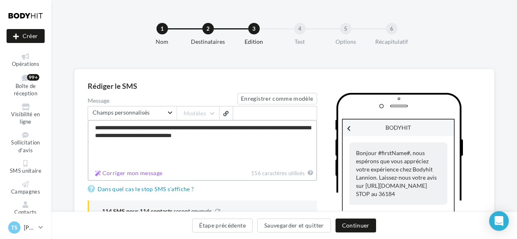
click at [146, 128] on textarea "**********" at bounding box center [203, 143] width 230 height 47
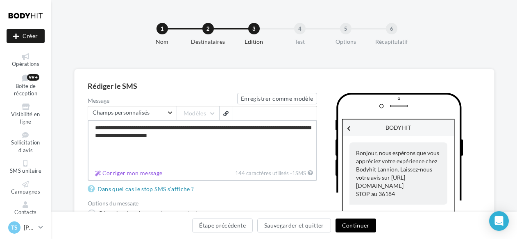
type textarea "**********"
click at [348, 224] on button "Continuer" at bounding box center [356, 226] width 41 height 14
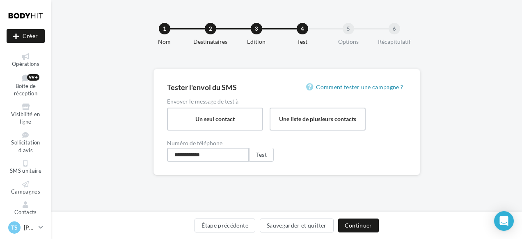
click at [219, 159] on input "**********" at bounding box center [208, 155] width 82 height 14
type input "**********"
click at [264, 154] on button "Test" at bounding box center [261, 155] width 25 height 14
drag, startPoint x: 459, startPoint y: 0, endPoint x: 113, endPoint y: 66, distance: 352.7
click at [113, 66] on div "1 Nom 2 Destinataires 3 Edition 4 Test 5 Options 6 Récapitulatif" at bounding box center [286, 34] width 470 height 69
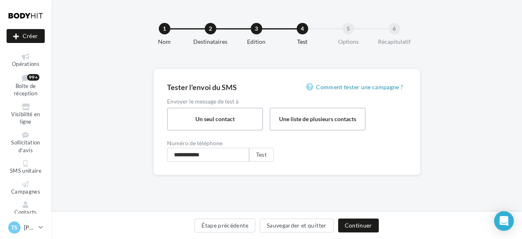
click at [98, 196] on div "**********" at bounding box center [286, 135] width 470 height 133
